Goal: Task Accomplishment & Management: Manage account settings

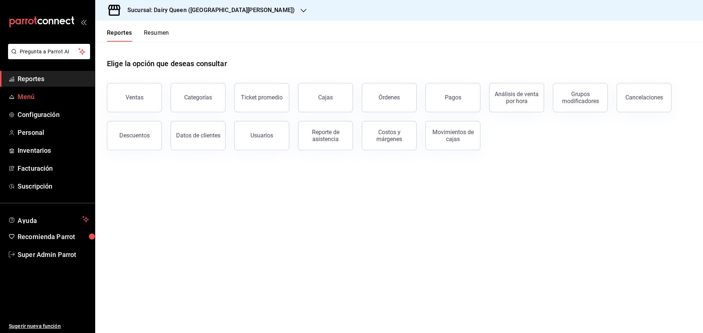
click at [27, 103] on link "Menú" at bounding box center [47, 97] width 95 height 16
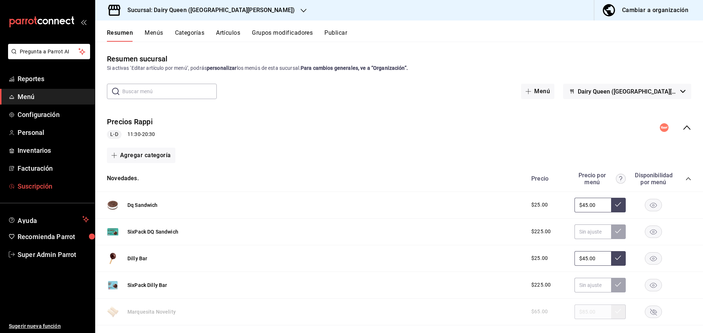
click at [40, 182] on span "Suscripción" at bounding box center [53, 187] width 71 height 10
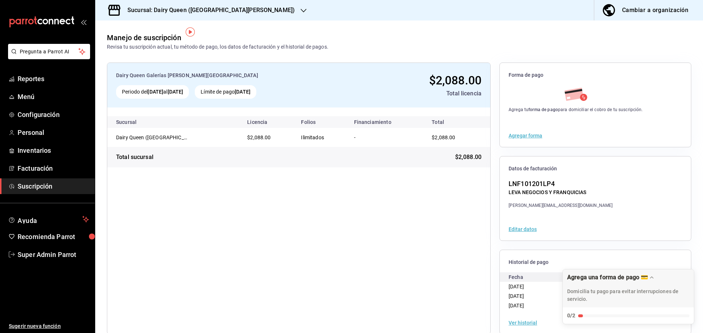
scroll to position [13, 0]
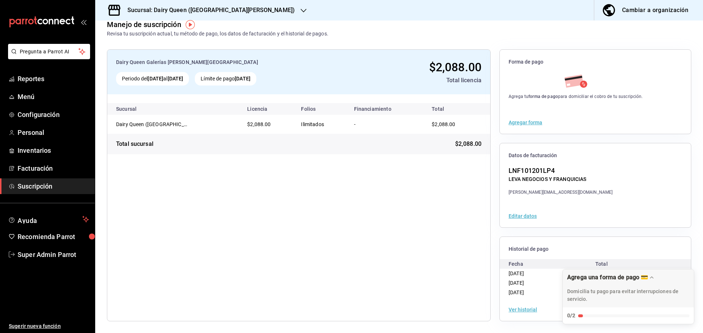
click at [443, 250] on div "Dairy Queen Galerías [PERSON_NAME] Oriente Periodo del [DATE] al [DATE] Límite …" at bounding box center [299, 185] width 384 height 272
click at [457, 145] on span "$2,088.00" at bounding box center [468, 144] width 26 height 9
click at [296, 201] on div "Dairy Queen Galerías [PERSON_NAME] Oriente Periodo del [DATE] al [DATE] Límite …" at bounding box center [299, 185] width 384 height 272
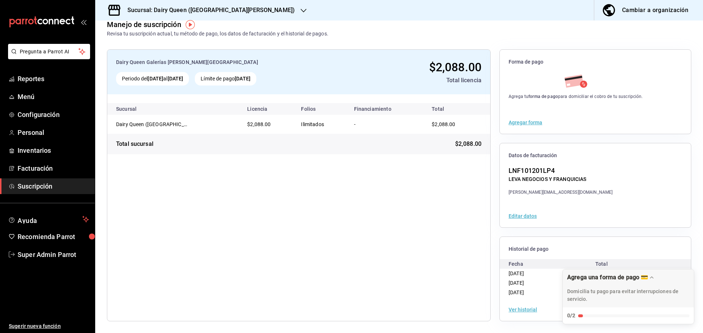
click at [435, 258] on div "Dairy Queen Galerías [PERSON_NAME] Oriente Periodo del [DATE] al [DATE] Límite …" at bounding box center [299, 185] width 384 height 272
click at [523, 309] on button "Ver historial" at bounding box center [522, 309] width 29 height 5
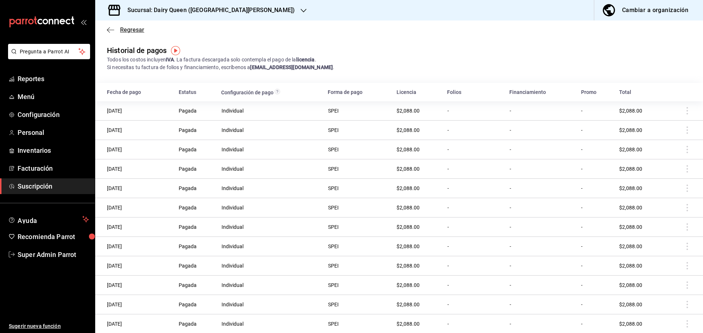
click at [120, 26] on span "Regresar" at bounding box center [125, 29] width 37 height 7
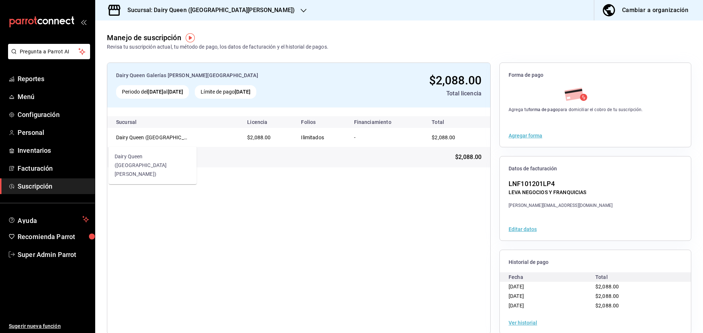
click at [188, 141] on div "Dairy Queen ([GEOGRAPHIC_DATA][PERSON_NAME])" at bounding box center [152, 137] width 73 height 7
click at [352, 178] on div "Dairy Queen Galerías [PERSON_NAME] Oriente Periodo del [DATE] al [DATE] Límite …" at bounding box center [299, 199] width 384 height 272
